Goal: Information Seeking & Learning: Compare options

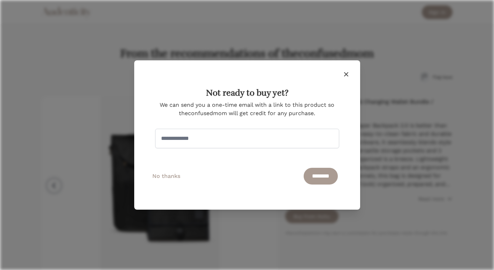
click at [345, 74] on icon "button" at bounding box center [346, 74] width 8 height 8
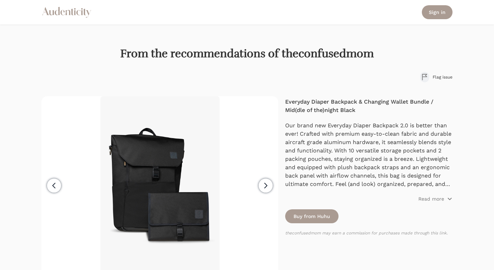
click at [273, 182] on button "Next" at bounding box center [265, 185] width 25 height 178
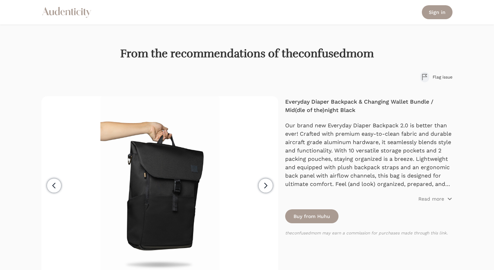
click at [273, 182] on button "Next" at bounding box center [265, 185] width 25 height 178
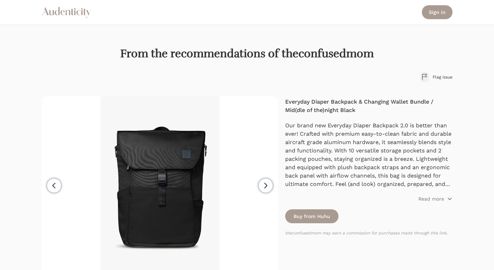
click at [273, 182] on button "Next" at bounding box center [265, 185] width 25 height 178
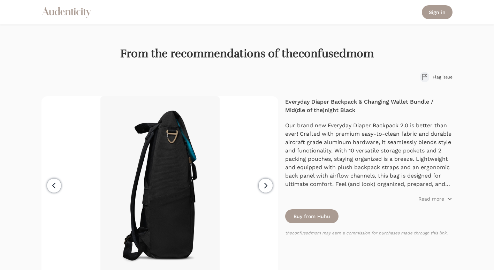
click at [273, 182] on button "Next" at bounding box center [265, 185] width 25 height 178
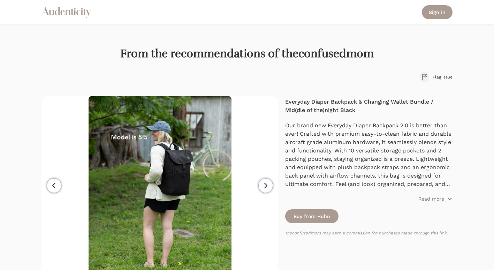
click at [273, 182] on button "Next" at bounding box center [265, 185] width 25 height 178
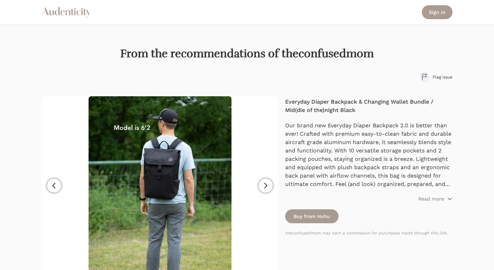
click at [273, 182] on button "Next" at bounding box center [265, 185] width 25 height 178
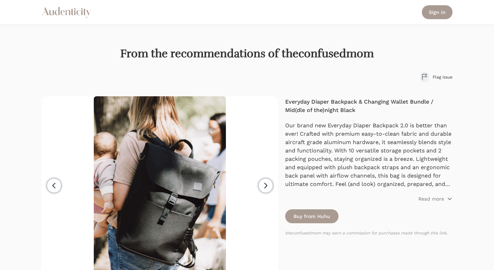
scroll to position [0, 144]
click at [272, 182] on button "Next" at bounding box center [265, 185] width 25 height 178
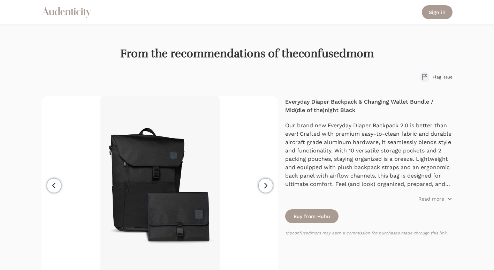
scroll to position [0, 0]
click at [272, 182] on button "Next" at bounding box center [265, 185] width 25 height 178
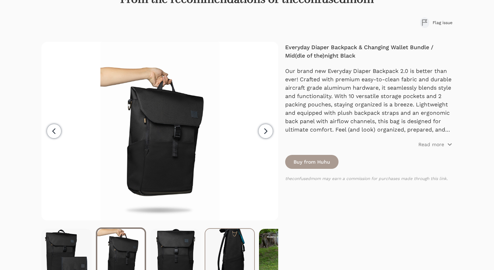
scroll to position [28, 0]
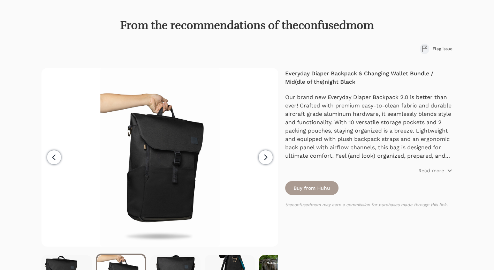
click at [265, 157] on icon "button" at bounding box center [265, 157] width 8 height 8
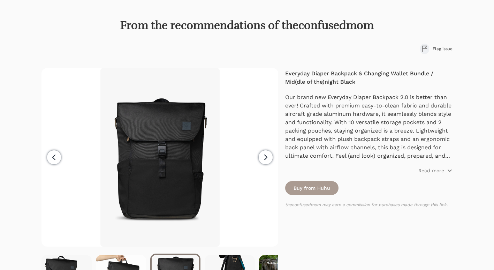
click at [265, 157] on icon "button" at bounding box center [265, 157] width 8 height 8
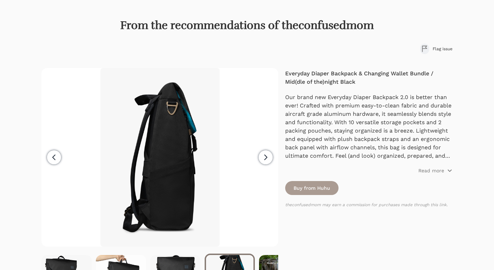
click at [265, 157] on icon "button" at bounding box center [265, 157] width 8 height 8
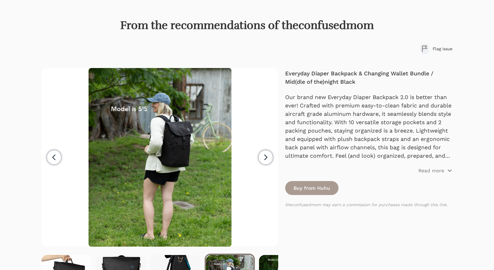
click at [264, 158] on icon "button" at bounding box center [265, 157] width 8 height 8
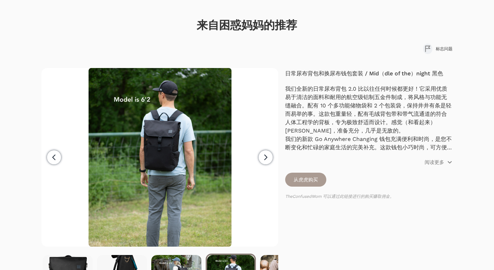
scroll to position [0, 109]
click at [436, 163] on p "阅读更多" at bounding box center [435, 162] width 20 height 7
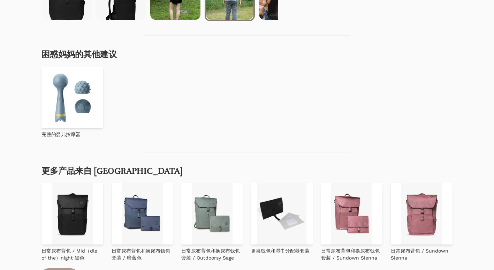
scroll to position [342, 0]
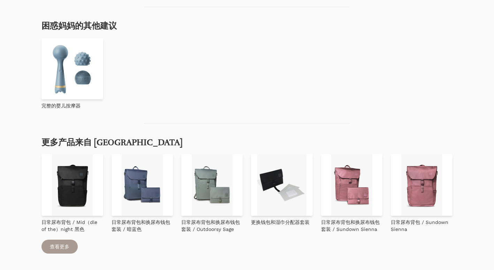
click at [74, 176] on img at bounding box center [71, 184] width 61 height 61
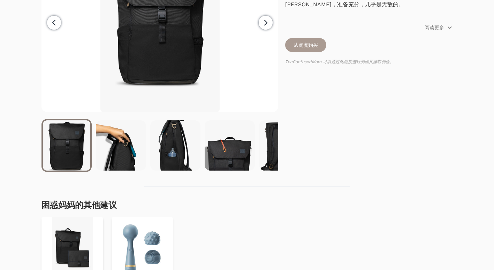
scroll to position [139, 0]
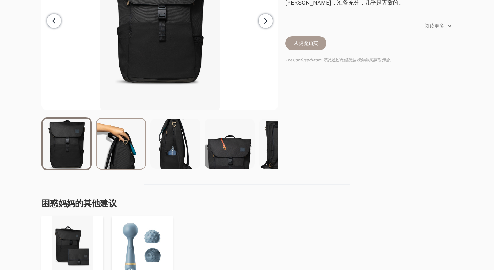
click at [139, 144] on img at bounding box center [121, 144] width 49 height 50
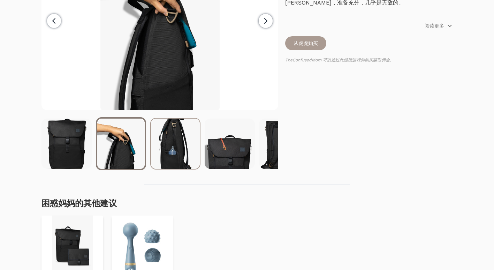
click at [173, 154] on img at bounding box center [175, 144] width 49 height 50
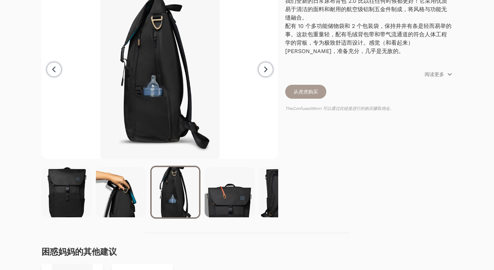
scroll to position [70, 0]
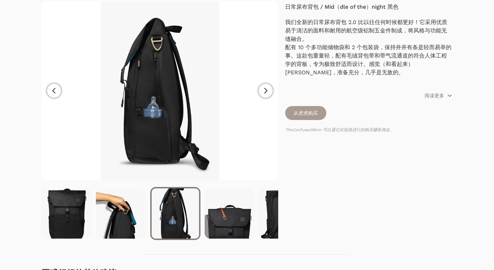
click at [172, 144] on img at bounding box center [159, 90] width 119 height 178
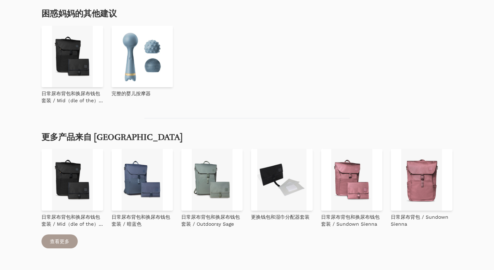
scroll to position [359, 0]
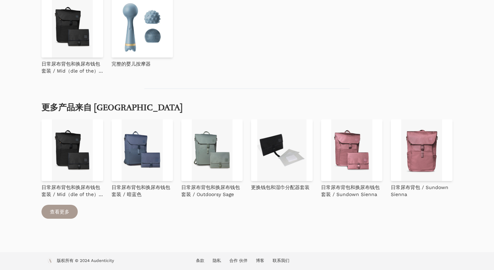
click at [154, 156] on img at bounding box center [142, 149] width 61 height 61
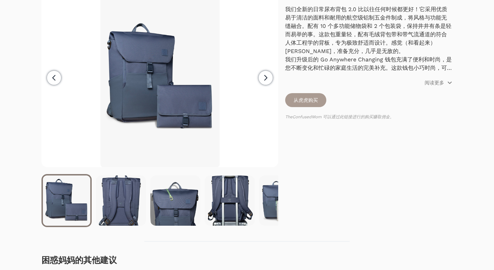
scroll to position [105, 0]
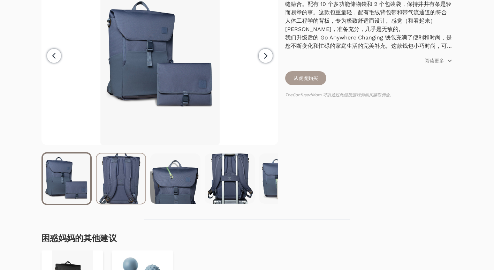
click at [117, 173] on img at bounding box center [121, 178] width 49 height 50
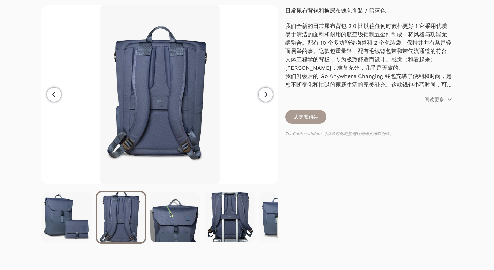
scroll to position [35, 0]
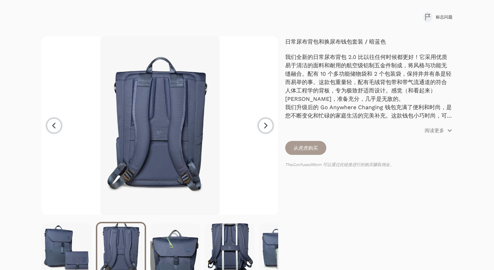
click at [154, 147] on img at bounding box center [159, 125] width 119 height 178
click at [267, 127] on icon "button" at bounding box center [265, 125] width 8 height 8
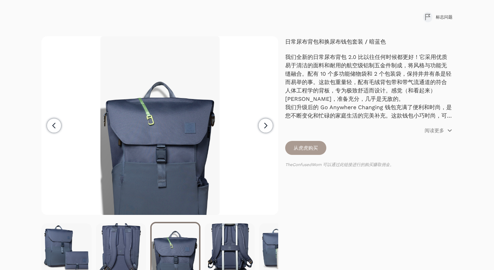
click at [269, 127] on icon "button" at bounding box center [265, 125] width 8 height 8
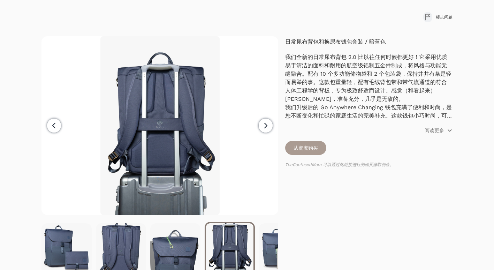
click at [269, 127] on icon "button" at bounding box center [265, 125] width 8 height 8
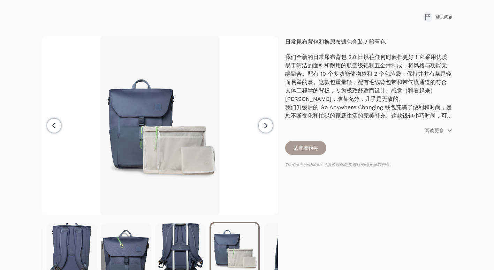
scroll to position [0, 54]
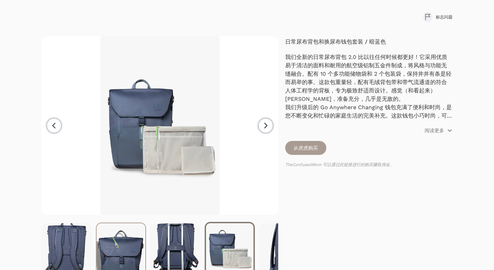
click at [124, 254] on img at bounding box center [121, 248] width 49 height 50
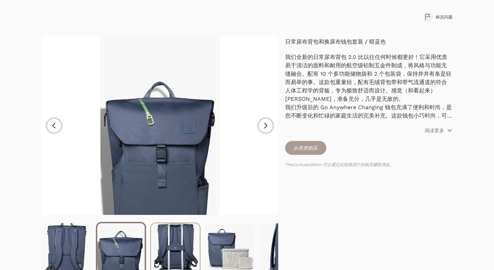
click at [170, 251] on img at bounding box center [175, 248] width 49 height 50
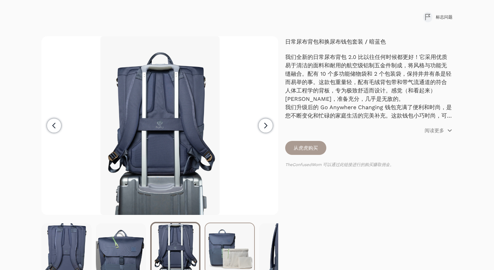
click at [219, 242] on img at bounding box center [229, 248] width 49 height 50
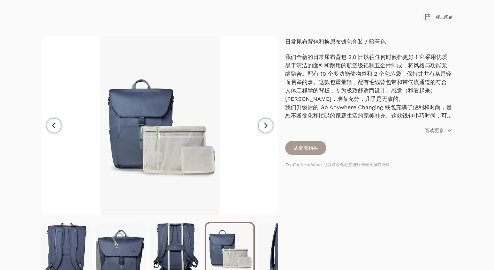
click at [220, 241] on img at bounding box center [229, 248] width 47 height 50
click at [265, 246] on img at bounding box center [284, 248] width 49 height 50
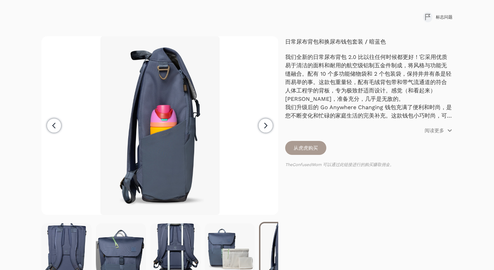
click at [263, 122] on icon "button" at bounding box center [265, 125] width 8 height 8
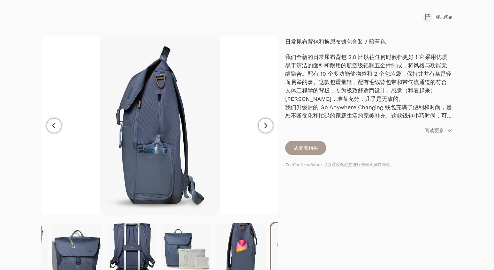
scroll to position [0, 109]
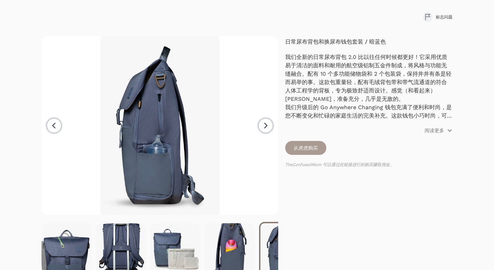
click at [263, 122] on icon "button" at bounding box center [265, 125] width 8 height 8
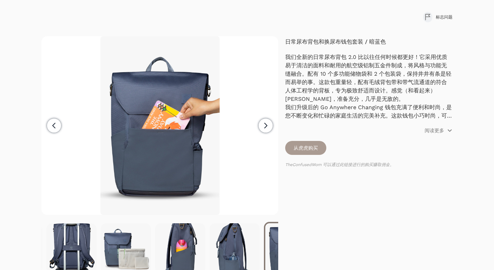
scroll to position [0, 163]
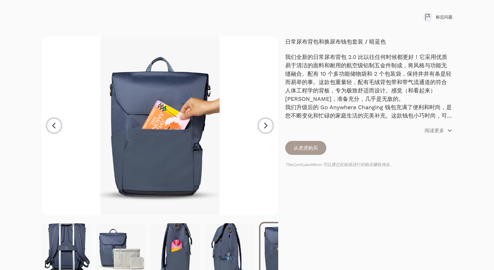
click at [263, 122] on icon "button" at bounding box center [265, 125] width 8 height 8
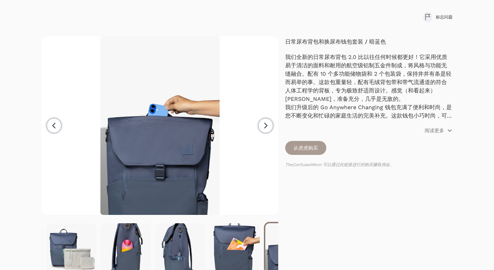
scroll to position [0, 218]
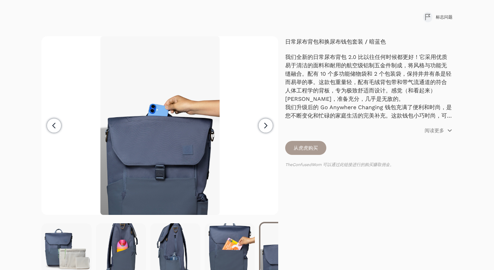
click at [263, 122] on icon "button" at bounding box center [265, 125] width 8 height 8
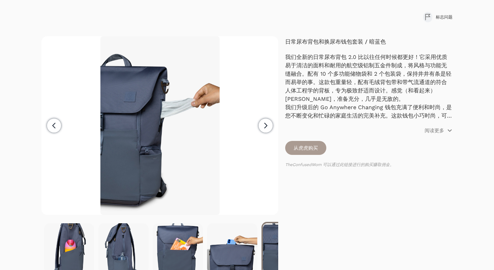
scroll to position [0, 272]
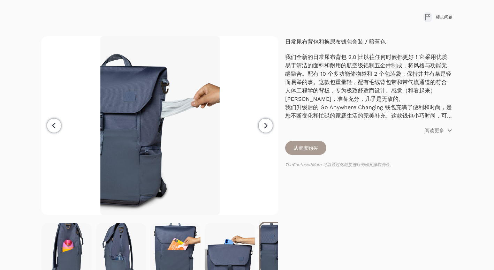
click at [263, 122] on icon "button" at bounding box center [265, 125] width 8 height 8
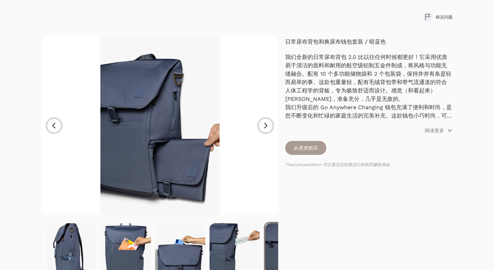
scroll to position [0, 326]
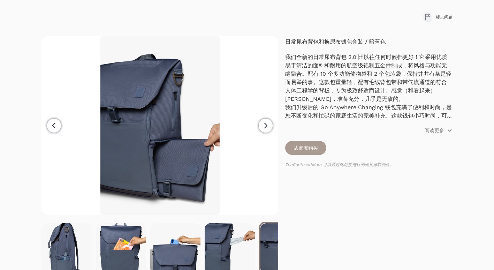
click at [263, 122] on icon "button" at bounding box center [265, 125] width 8 height 8
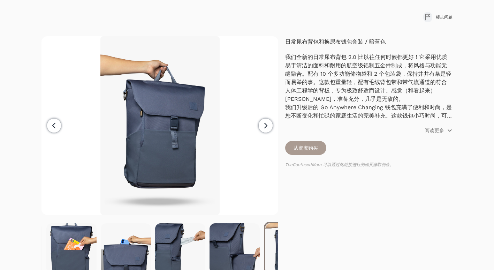
scroll to position [0, 381]
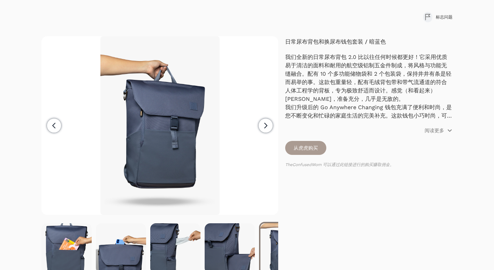
click at [57, 130] on span "Previous" at bounding box center [54, 126] width 14 height 14
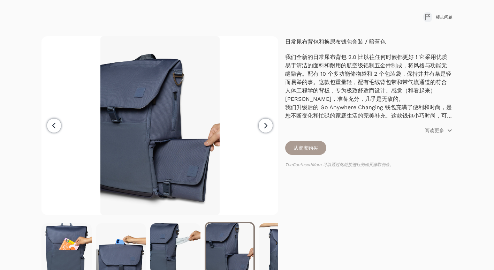
click at [262, 130] on span "Next" at bounding box center [266, 126] width 14 height 14
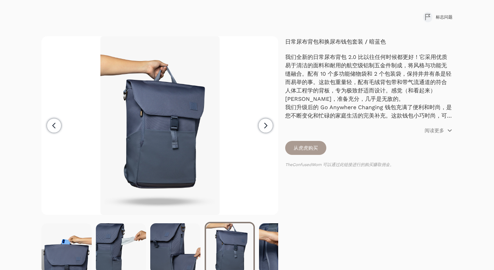
click at [262, 130] on span "Next" at bounding box center [266, 126] width 14 height 14
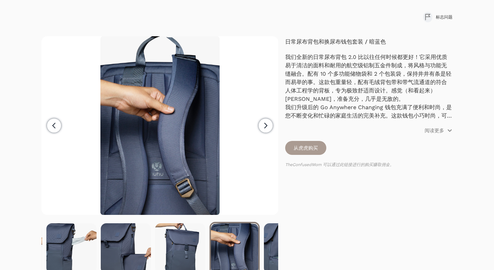
scroll to position [0, 489]
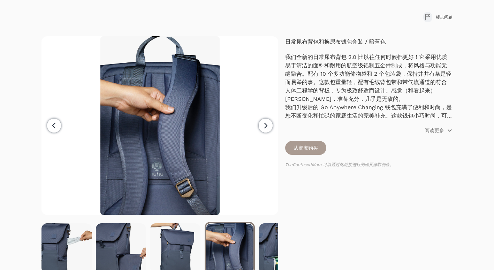
click at [262, 130] on span "Next" at bounding box center [266, 126] width 14 height 14
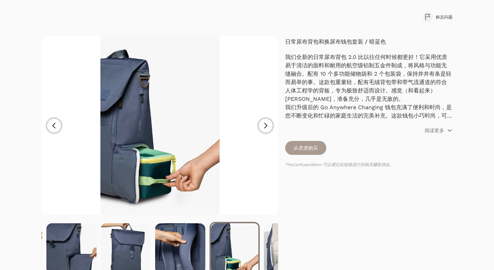
scroll to position [0, 544]
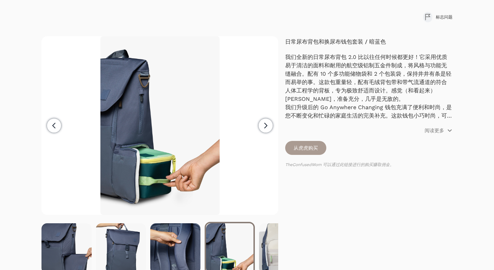
click at [262, 129] on icon "button" at bounding box center [265, 125] width 8 height 8
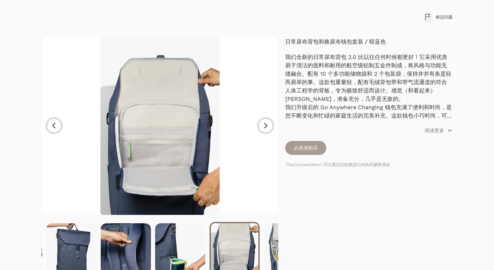
scroll to position [0, 598]
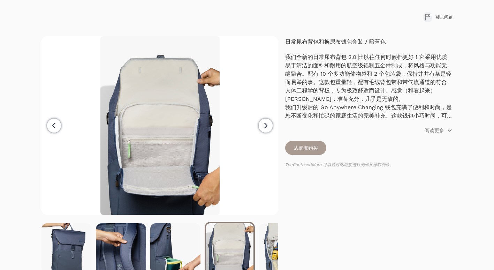
click at [262, 128] on icon "button" at bounding box center [265, 125] width 8 height 8
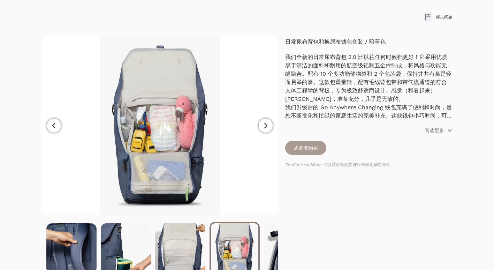
scroll to position [0, 653]
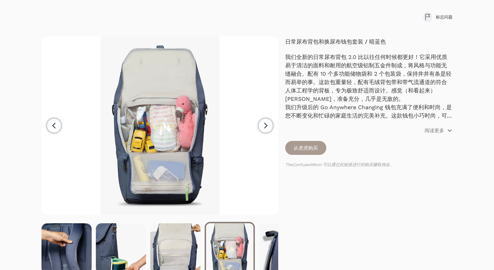
click at [262, 128] on icon "button" at bounding box center [265, 125] width 8 height 8
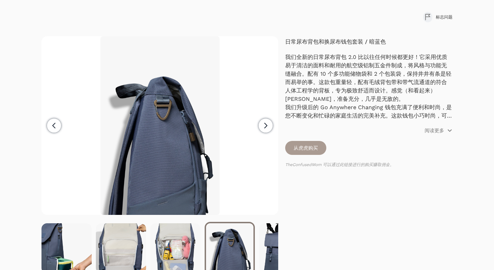
click at [262, 128] on icon "button" at bounding box center [265, 125] width 8 height 8
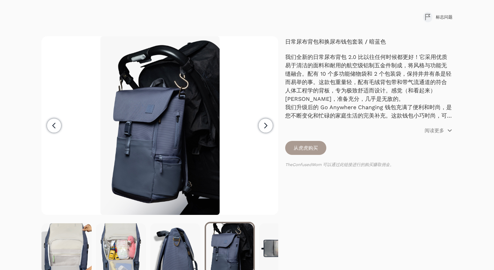
click at [262, 128] on icon "button" at bounding box center [265, 125] width 8 height 8
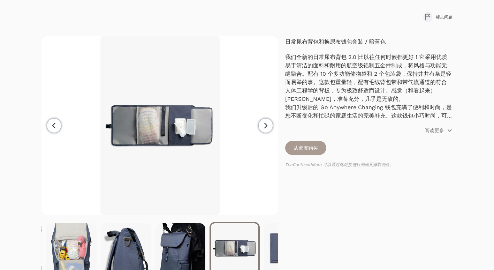
scroll to position [0, 816]
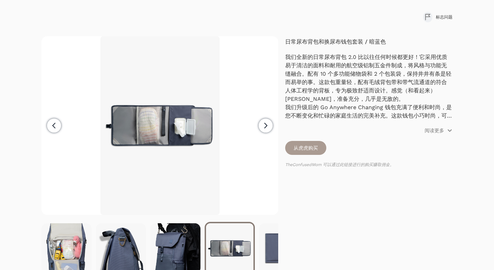
click at [262, 128] on icon "button" at bounding box center [265, 125] width 8 height 8
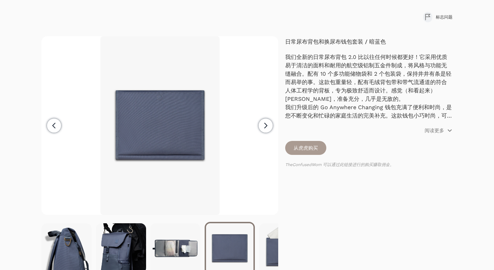
click at [262, 128] on icon "button" at bounding box center [265, 125] width 8 height 8
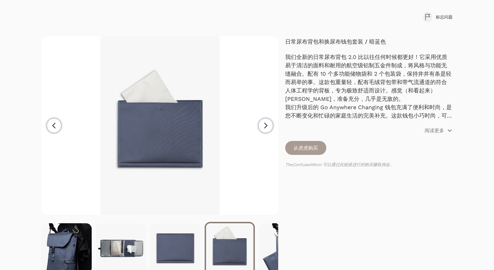
click at [262, 128] on icon "button" at bounding box center [265, 125] width 8 height 8
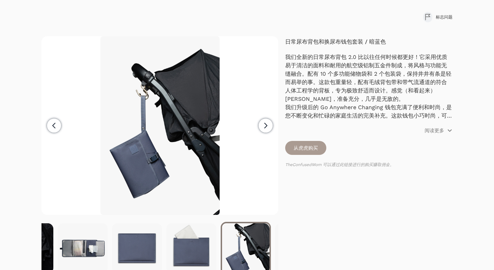
scroll to position [0, 979]
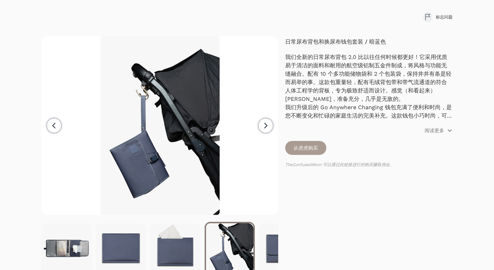
click at [262, 128] on icon "button" at bounding box center [265, 125] width 8 height 8
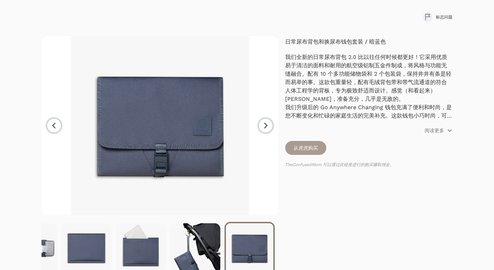
scroll to position [0, 1014]
click at [262, 128] on icon "button" at bounding box center [265, 125] width 8 height 8
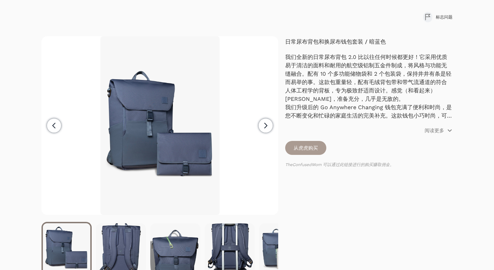
click at [262, 128] on icon "button" at bounding box center [265, 125] width 8 height 8
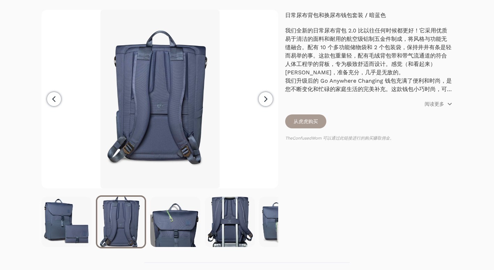
scroll to position [70, 0]
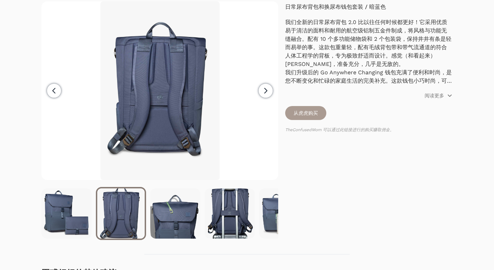
click at [265, 97] on span "Next" at bounding box center [266, 91] width 14 height 14
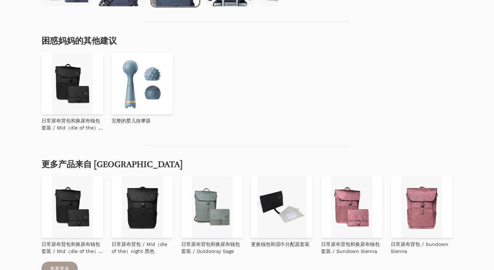
scroll to position [349, 0]
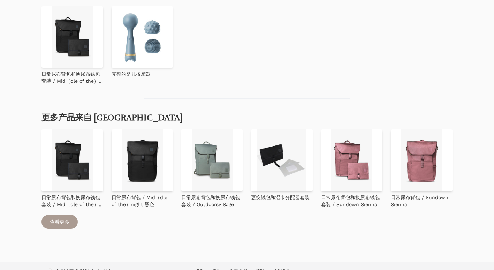
click at [427, 168] on img at bounding box center [421, 159] width 61 height 61
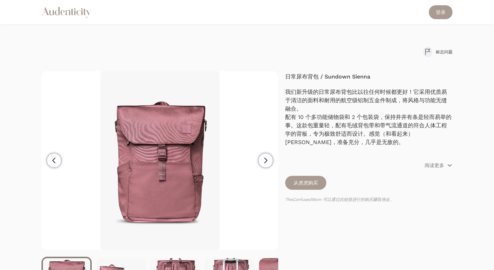
scroll to position [70, 0]
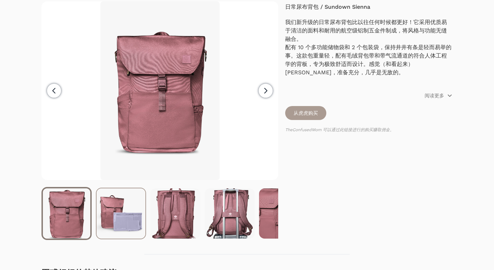
click at [135, 210] on img at bounding box center [121, 213] width 49 height 50
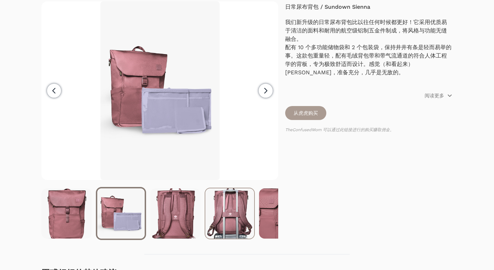
click at [234, 213] on img at bounding box center [229, 213] width 49 height 50
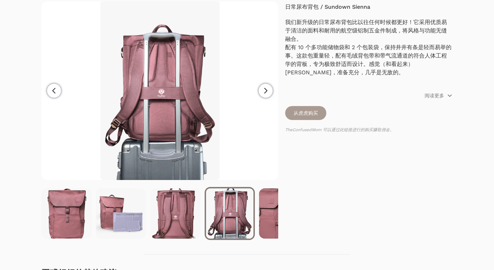
click at [258, 214] on div at bounding box center [159, 213] width 237 height 53
click at [276, 214] on img at bounding box center [284, 213] width 49 height 50
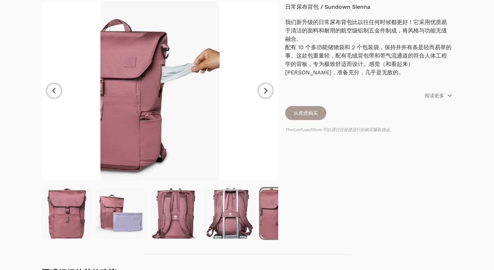
click at [270, 88] on span "Next" at bounding box center [266, 91] width 14 height 14
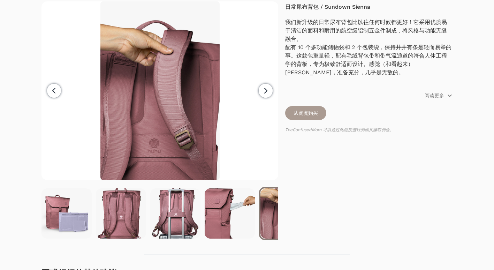
click at [270, 88] on span "Next" at bounding box center [266, 91] width 14 height 14
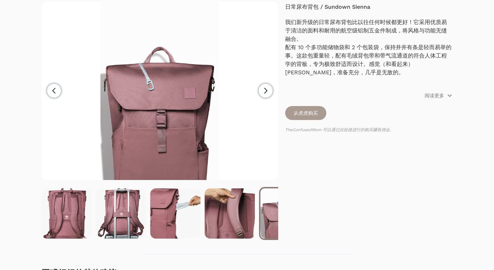
click at [270, 88] on span "Next" at bounding box center [266, 91] width 14 height 14
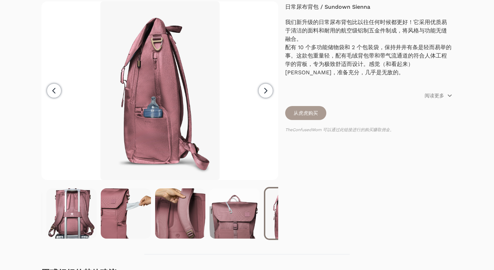
scroll to position [0, 163]
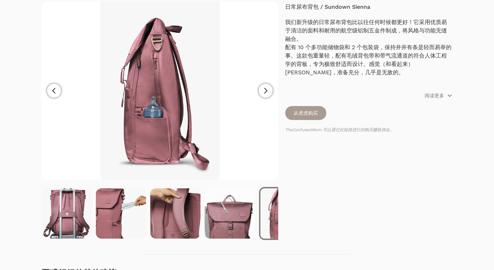
click at [269, 87] on span "Next" at bounding box center [266, 91] width 14 height 14
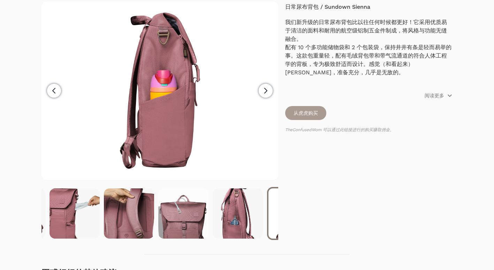
scroll to position [0, 218]
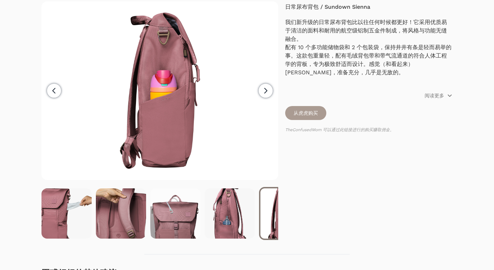
click at [270, 87] on span "Next" at bounding box center [266, 91] width 14 height 14
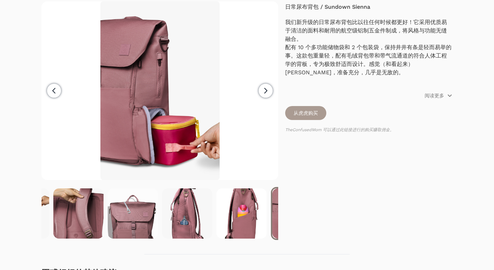
scroll to position [0, 272]
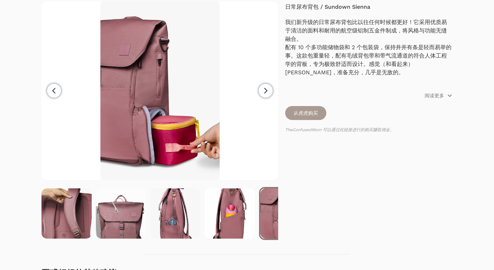
click at [272, 87] on span "Next" at bounding box center [266, 91] width 14 height 14
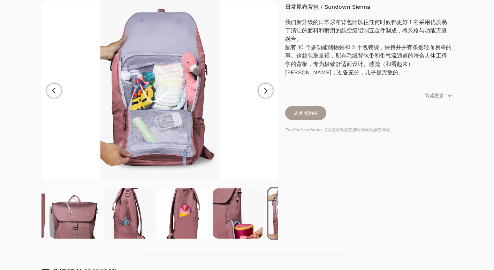
scroll to position [0, 326]
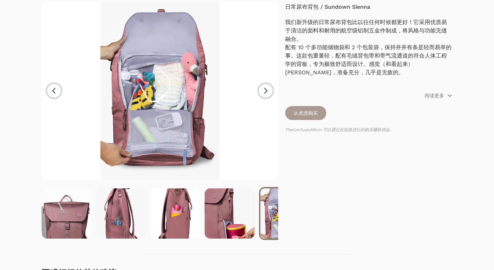
click at [272, 87] on span "Next" at bounding box center [266, 91] width 14 height 14
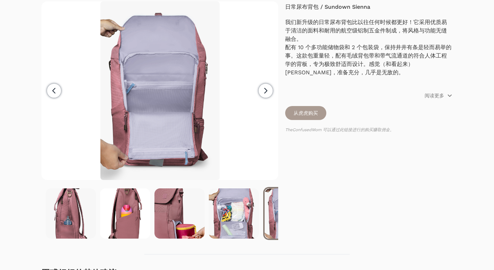
scroll to position [0, 381]
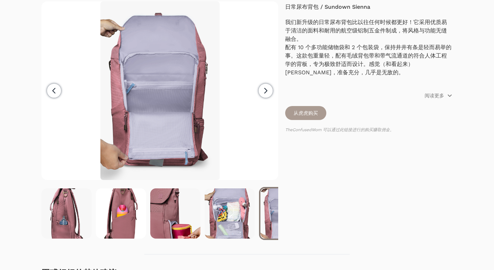
click at [272, 87] on span "Next" at bounding box center [266, 91] width 14 height 14
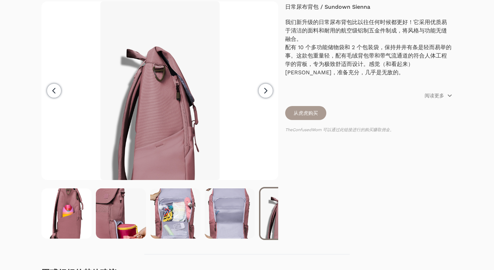
click at [272, 87] on span "Next" at bounding box center [266, 91] width 14 height 14
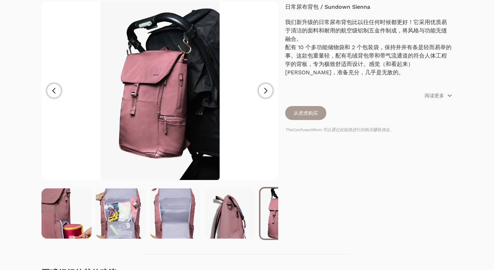
click at [272, 87] on span "Next" at bounding box center [266, 91] width 14 height 14
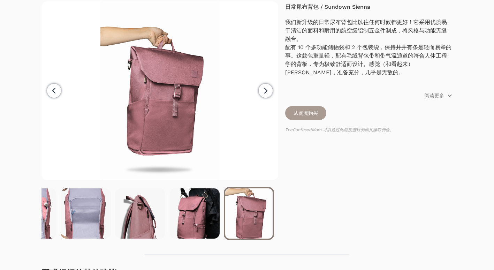
scroll to position [0, 0]
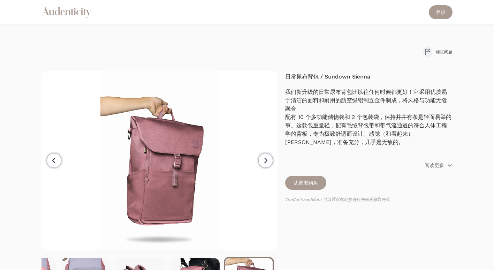
click at [83, 13] on icon "Audenticity 徽标" at bounding box center [66, 12] width 50 height 13
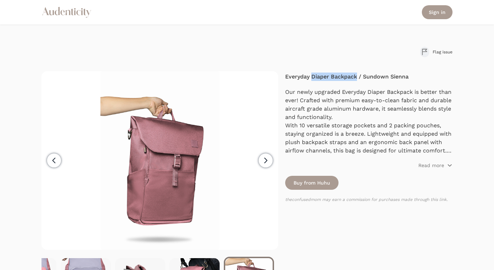
drag, startPoint x: 311, startPoint y: 78, endPoint x: 356, endPoint y: 75, distance: 44.3
click at [356, 75] on h4 "Everyday Diaper Backpack / Sundown Sienna" at bounding box center [368, 77] width 167 height 8
copy h4 "Diaper Backpack"
